Goal: Transaction & Acquisition: Purchase product/service

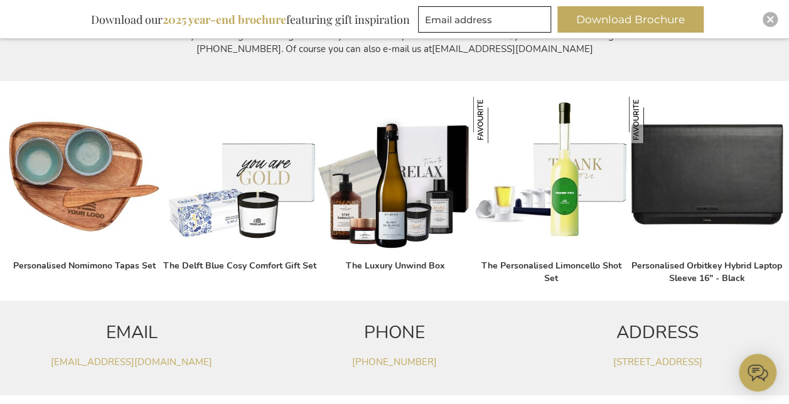
scroll to position [241, 0]
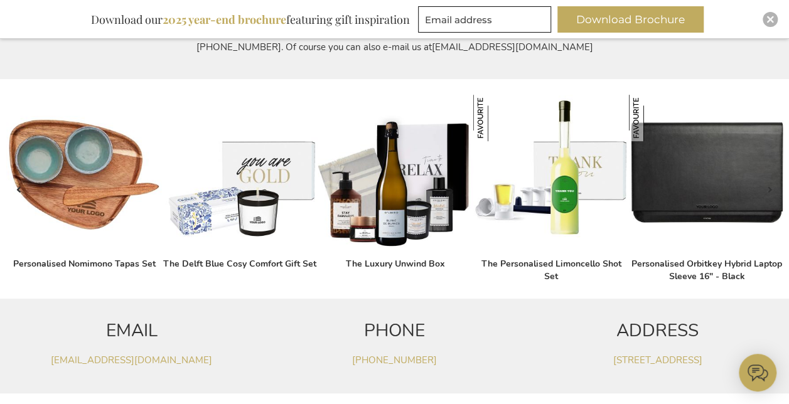
click at [744, 164] on img at bounding box center [707, 173] width 156 height 156
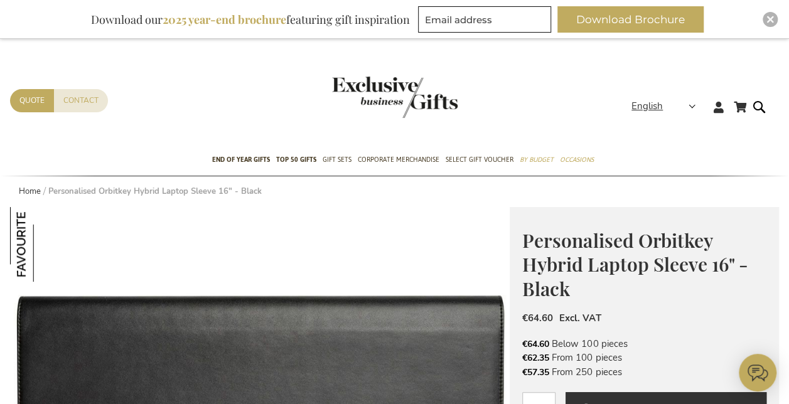
click at [612, 335] on div "Personalised Orbitkey Hybrid Laptop Sleeve 16" - Black Orbitkey is an Australia…" at bounding box center [644, 358] width 269 height 303
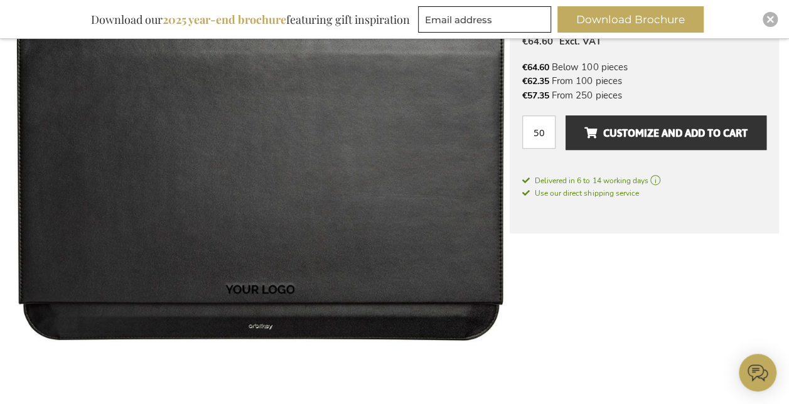
scroll to position [281, 0]
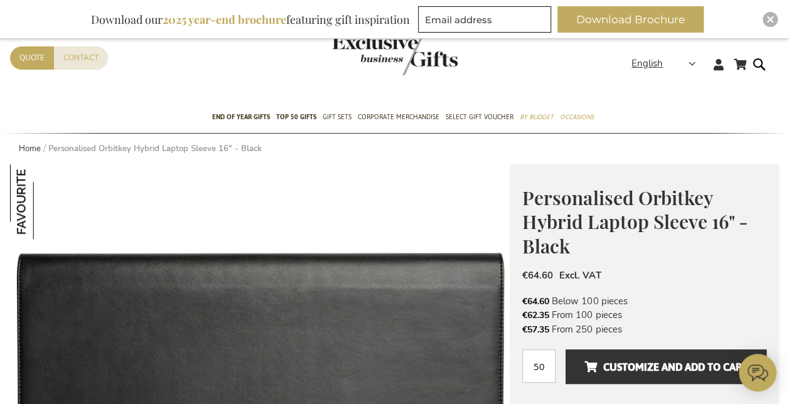
scroll to position [0, 0]
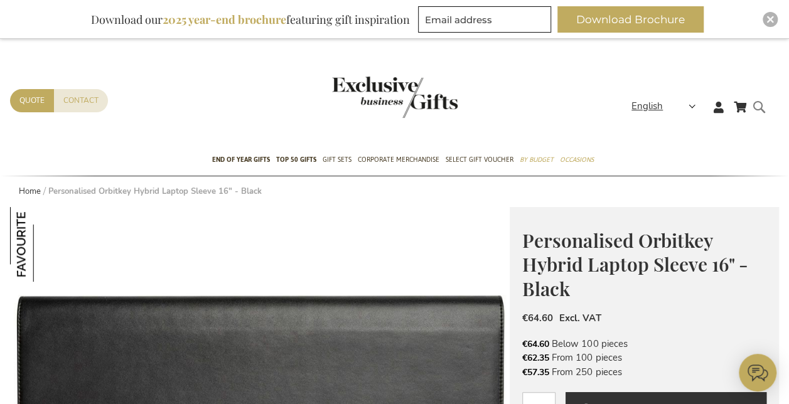
click at [760, 104] on form "Search Search" at bounding box center [763, 117] width 13 height 36
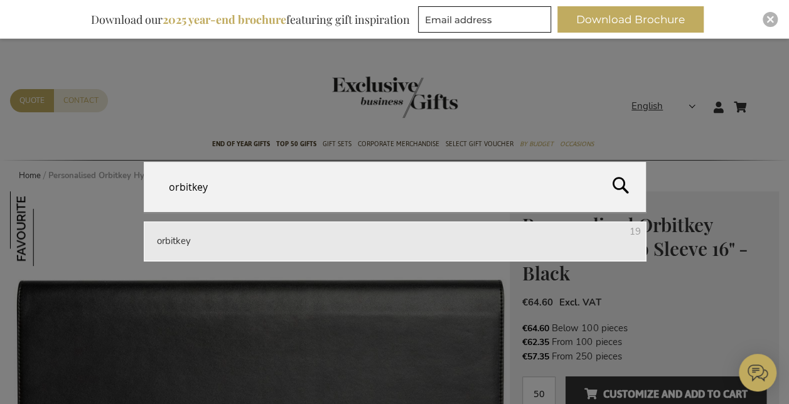
click at [622, 181] on button "Search" at bounding box center [693, 190] width 194 height 57
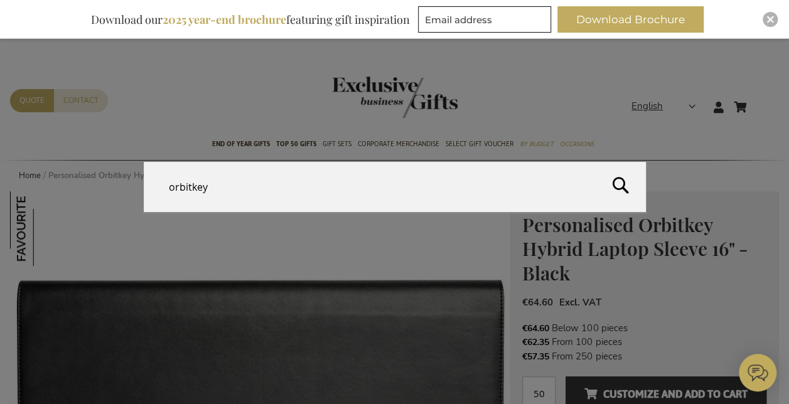
click at [617, 187] on button "Search" at bounding box center [693, 190] width 194 height 57
type input "orbitkey"
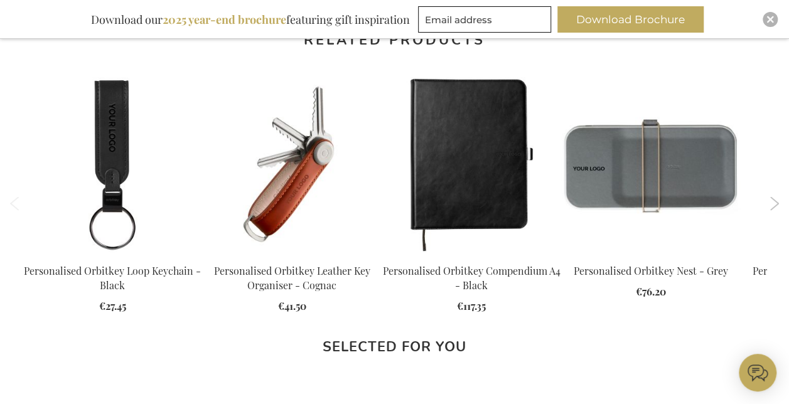
scroll to position [1143, 0]
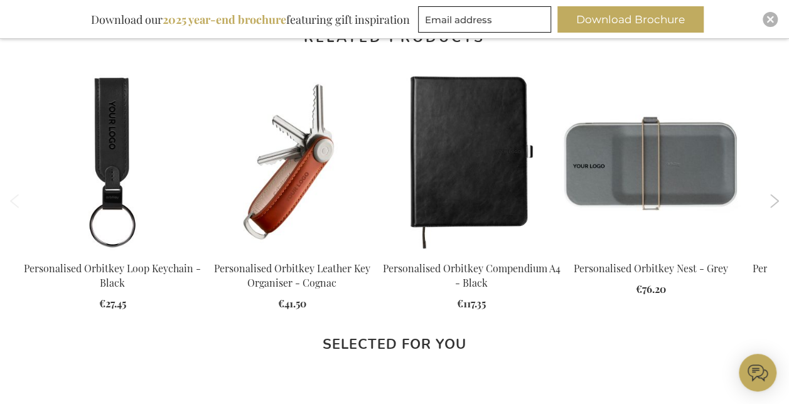
click at [774, 200] on button "Next" at bounding box center [774, 201] width 9 height 14
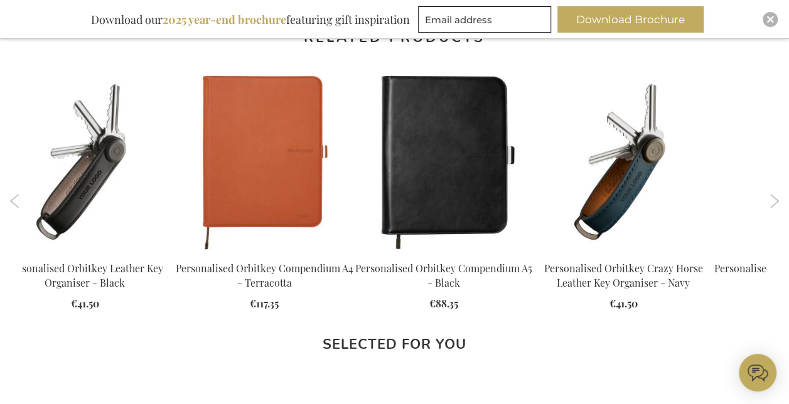
click at [774, 200] on button "Next" at bounding box center [774, 201] width 9 height 14
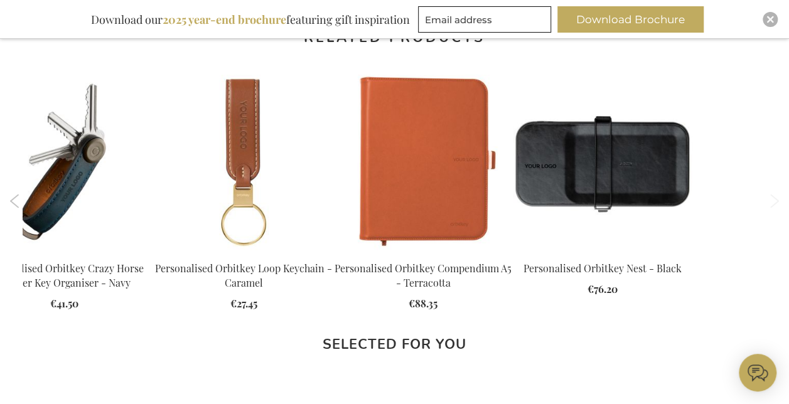
click at [774, 200] on button "Next" at bounding box center [774, 201] width 9 height 14
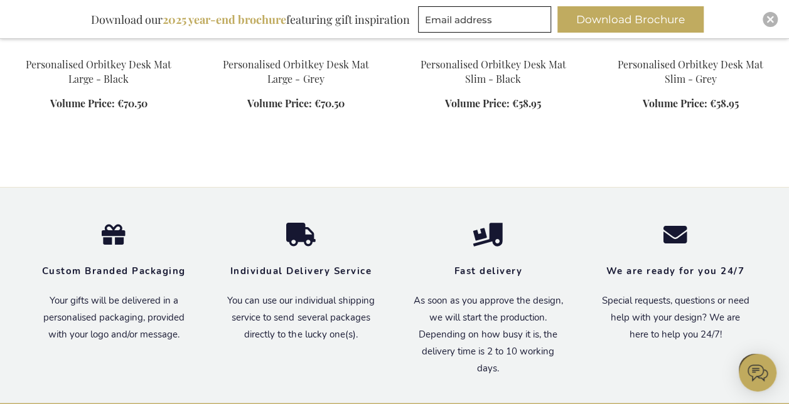
scroll to position [1069, 0]
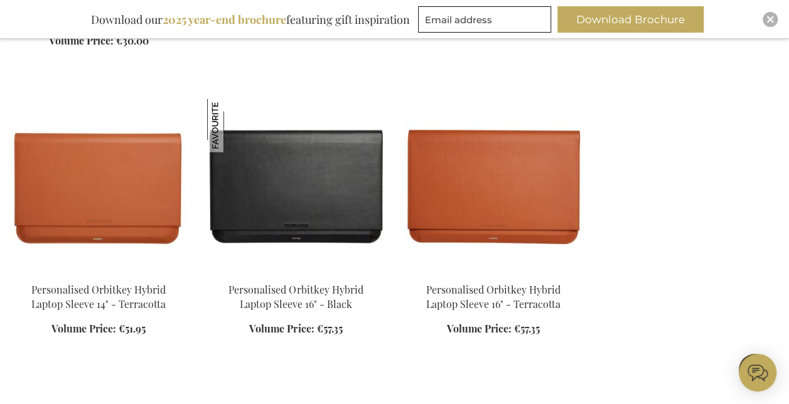
scroll to position [1430, 0]
